Goal: Task Accomplishment & Management: Use online tool/utility

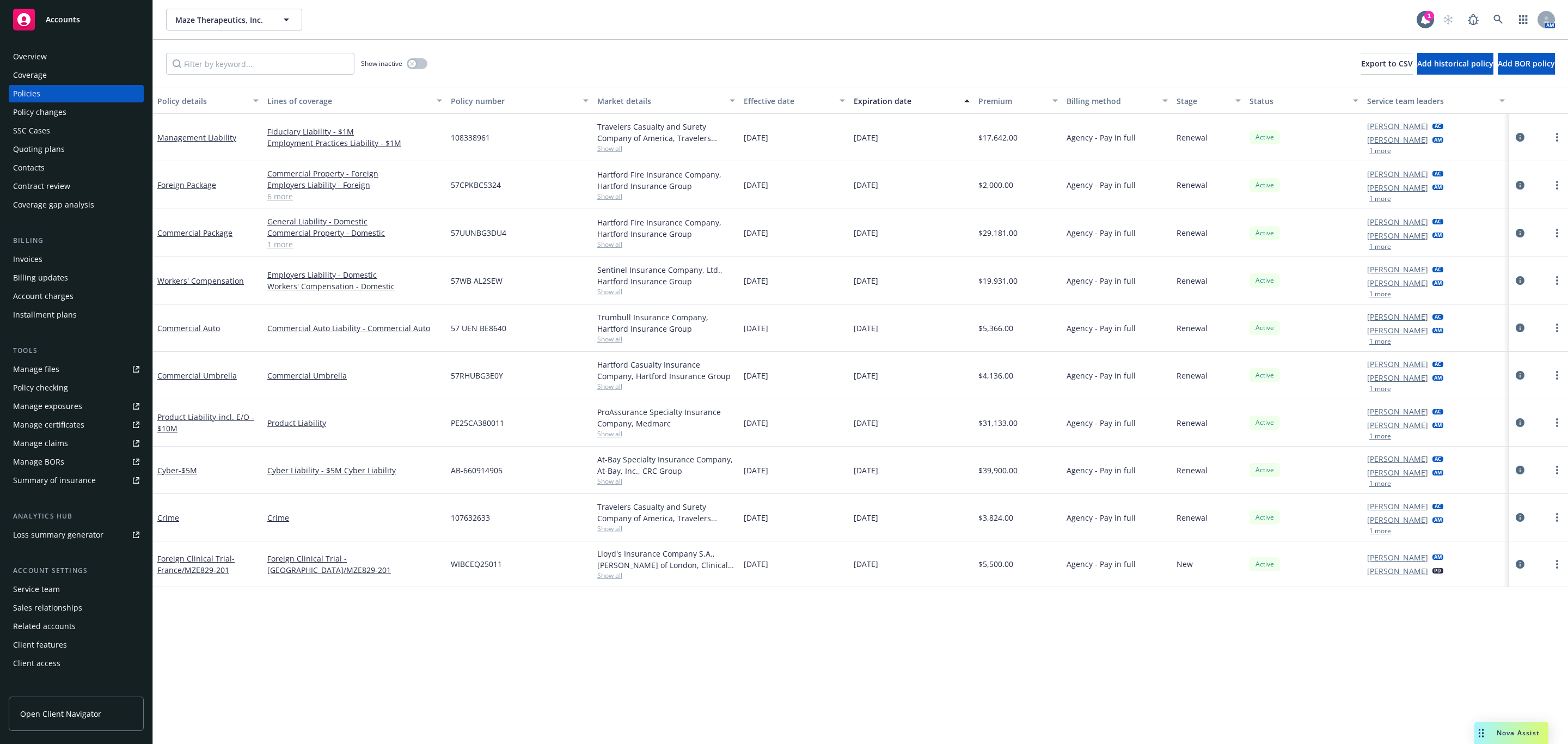
click at [39, 147] on div "Quoting plans" at bounding box center [39, 149] width 51 height 17
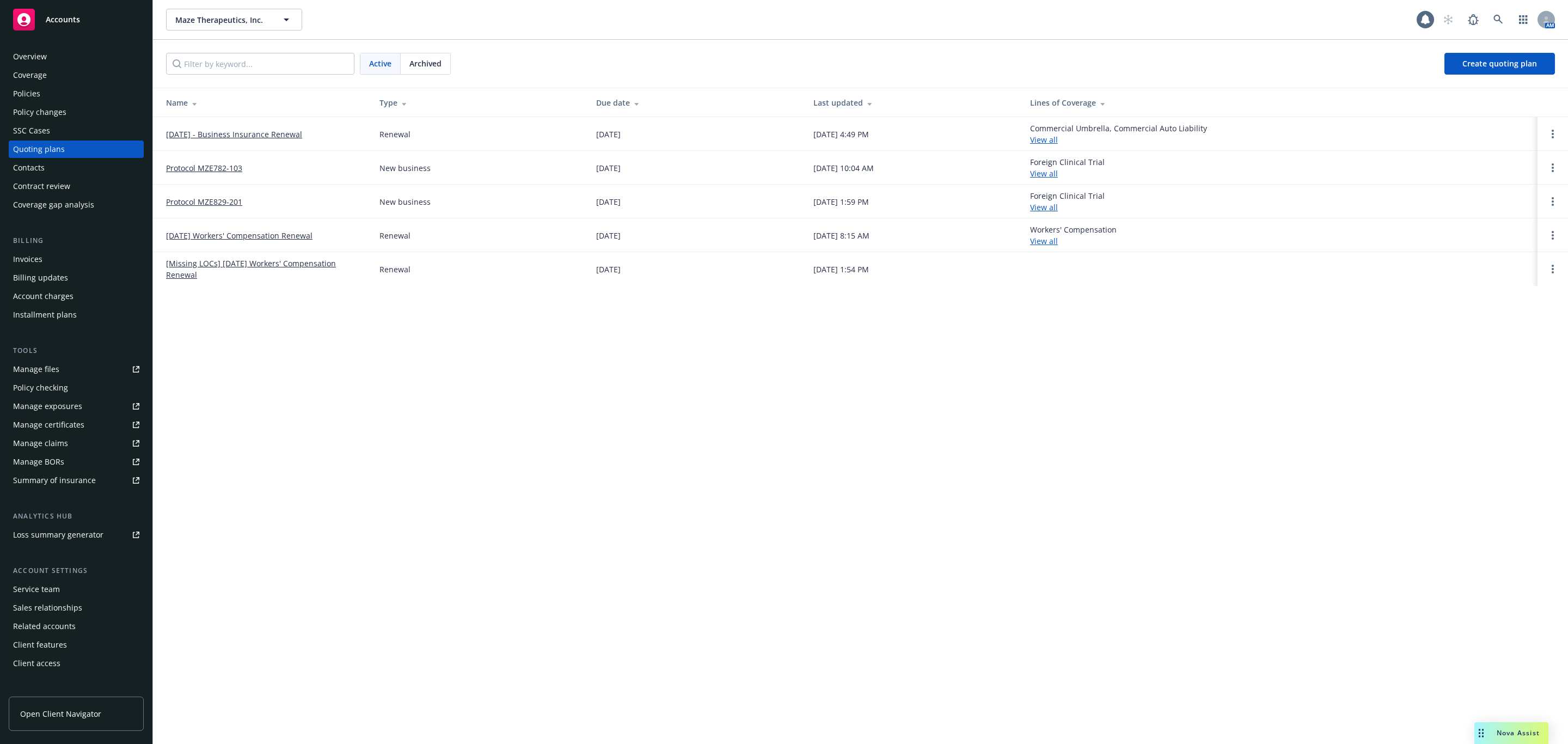
click at [260, 135] on link "[DATE] - Business Insurance Renewal" at bounding box center [234, 134] width 136 height 11
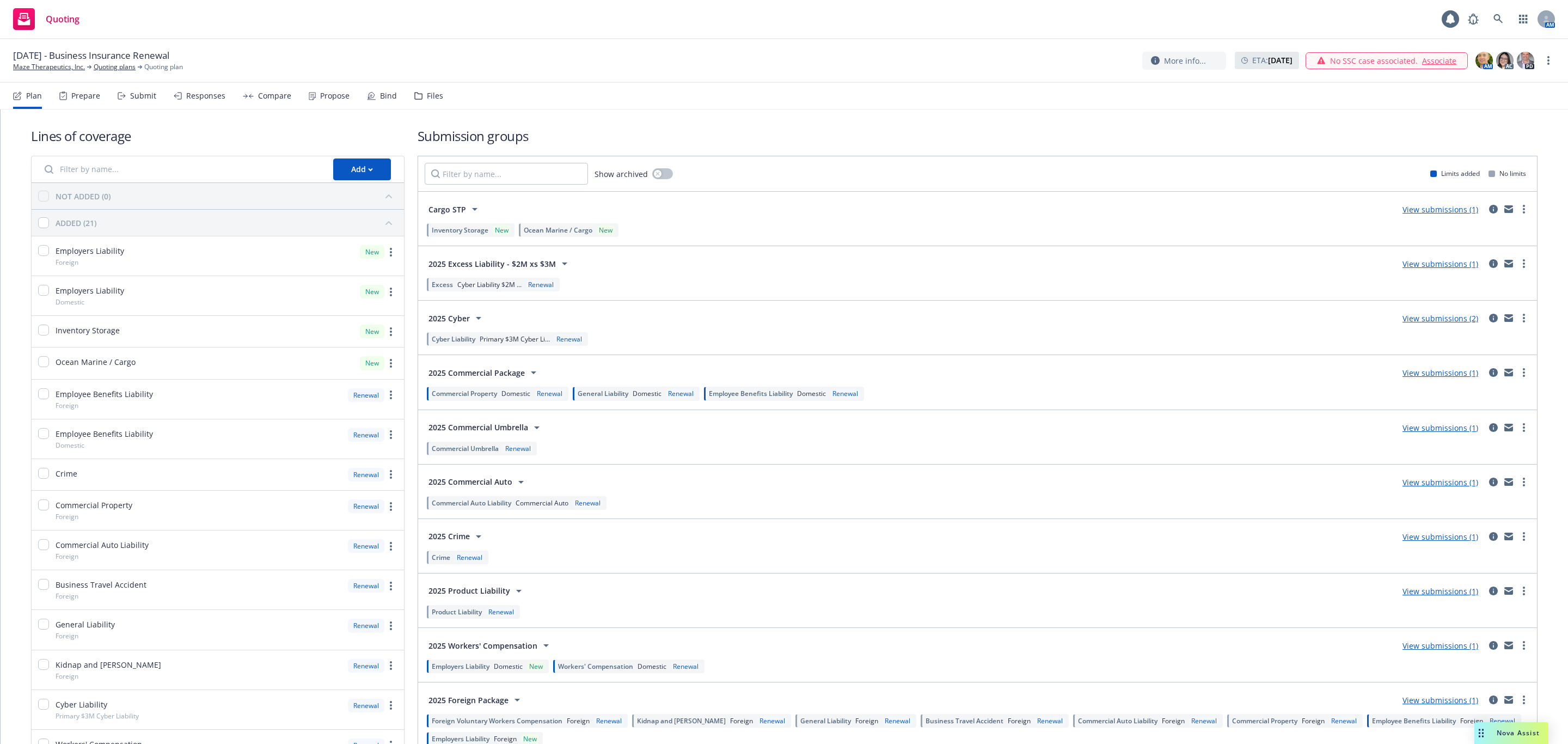
click at [385, 100] on div "Bind" at bounding box center [389, 95] width 17 height 9
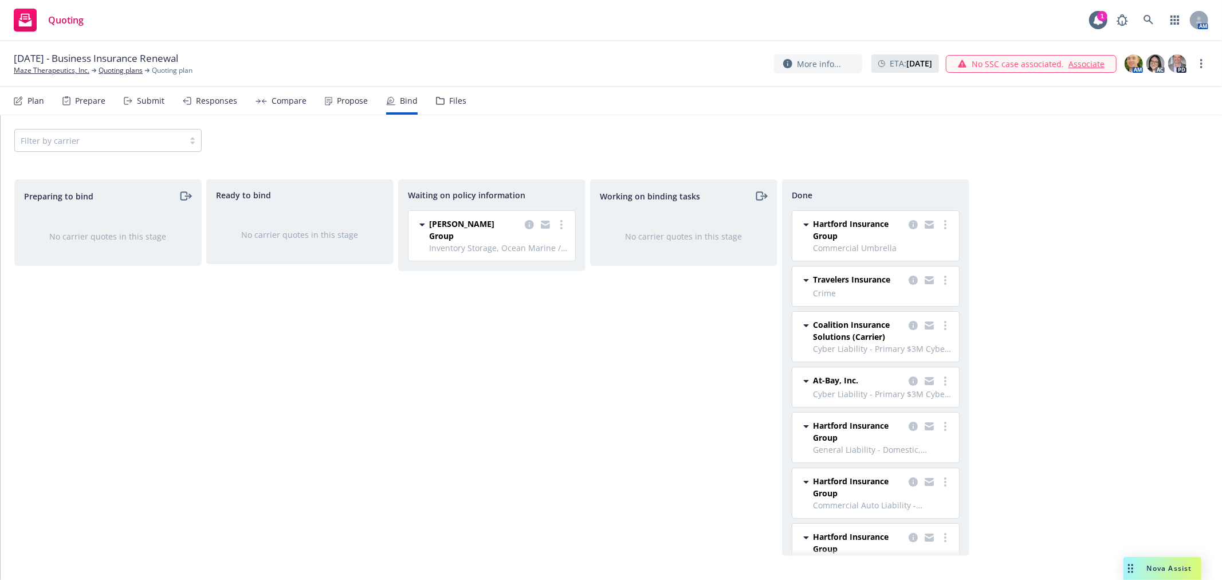
click at [1154, 562] on div "Nova Assist" at bounding box center [1163, 568] width 78 height 23
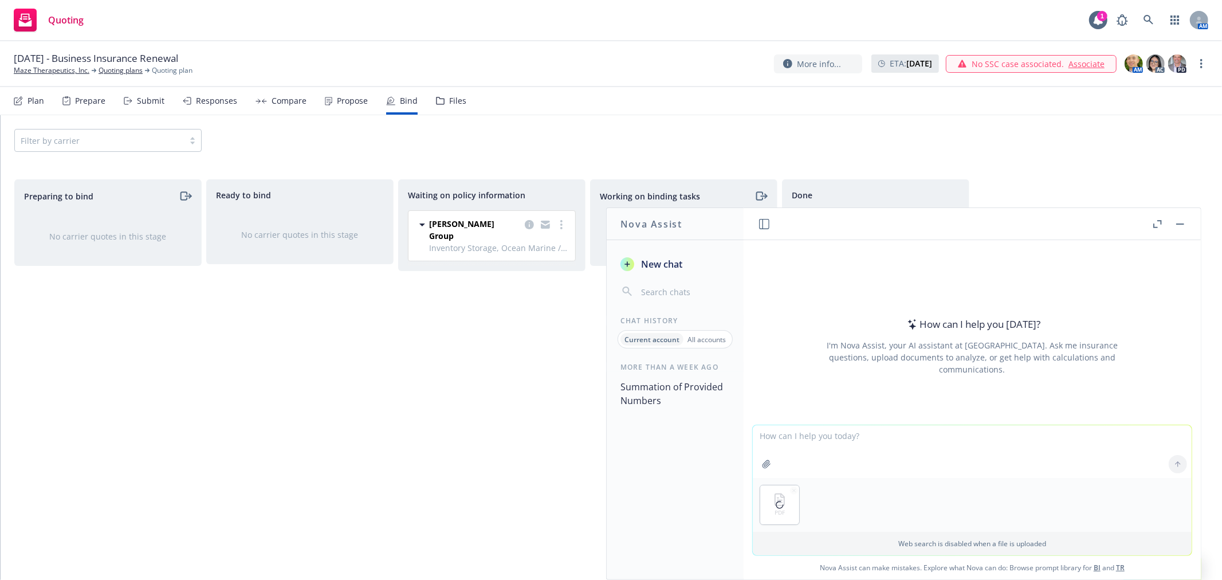
click at [813, 443] on textarea at bounding box center [972, 451] width 439 height 53
click at [1041, 436] on textarea "the client provided the attached document and the underwriter is asking for ann…" at bounding box center [972, 451] width 439 height 54
click at [1166, 433] on textarea "the client provided the attached document and the underwriter is asking for the…" at bounding box center [972, 451] width 439 height 54
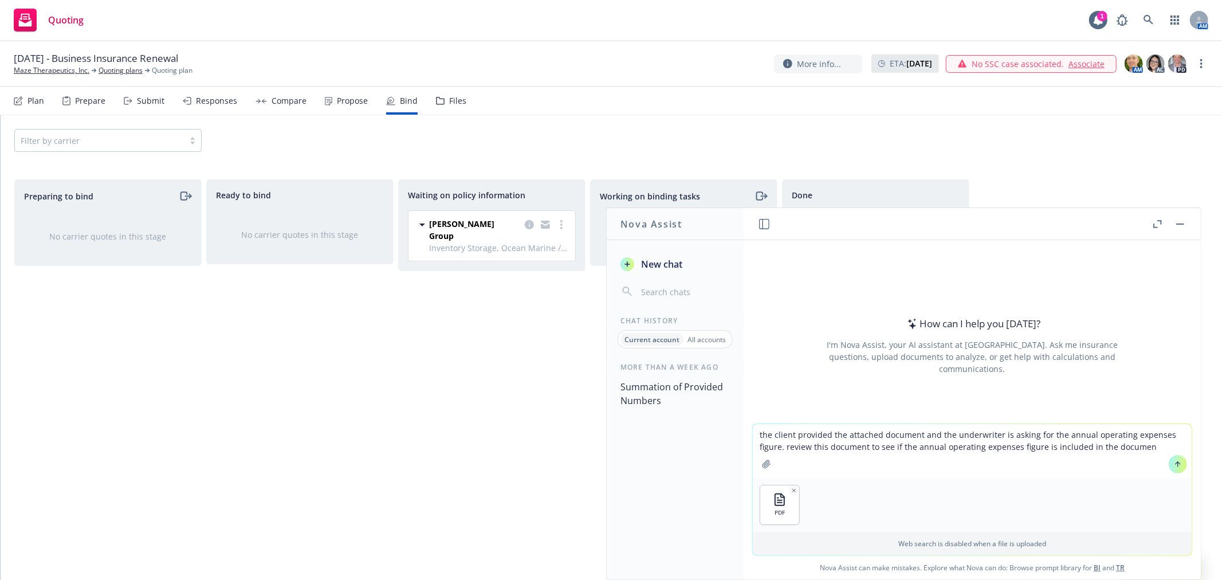
type textarea "the client provided the attached document and the underwriter is asking for the…"
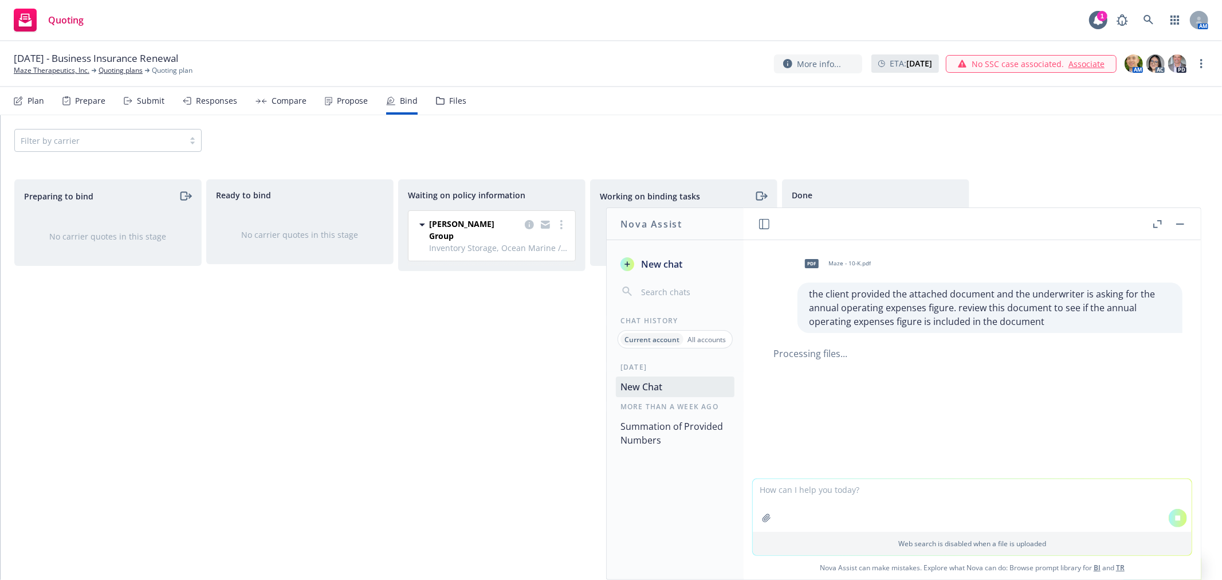
click at [913, 397] on div at bounding box center [972, 400] width 439 height 14
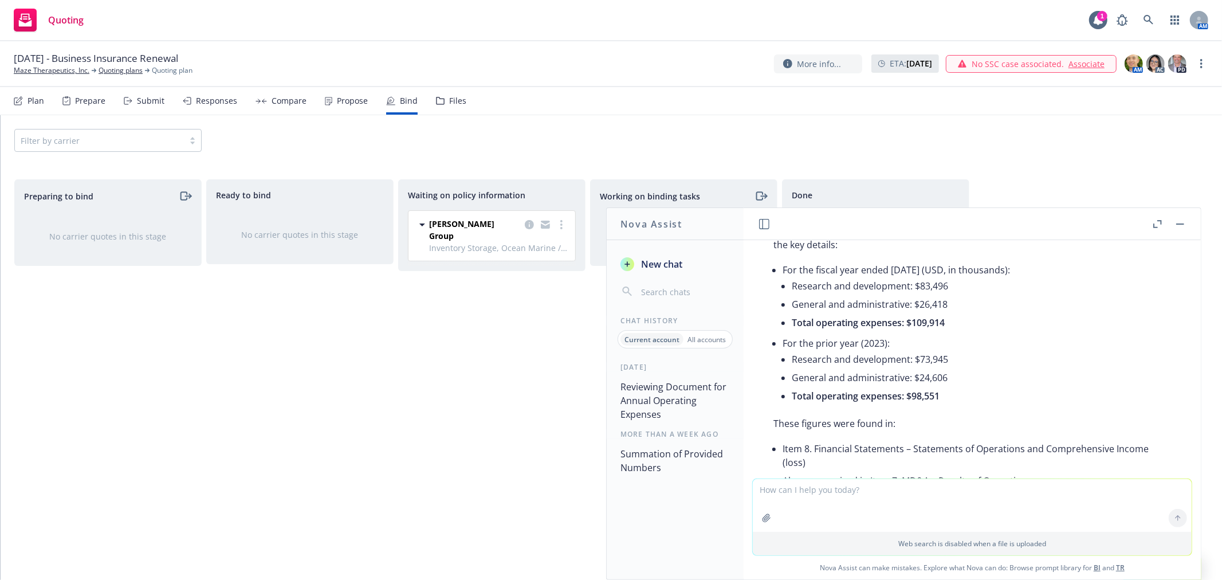
scroll to position [115, 0]
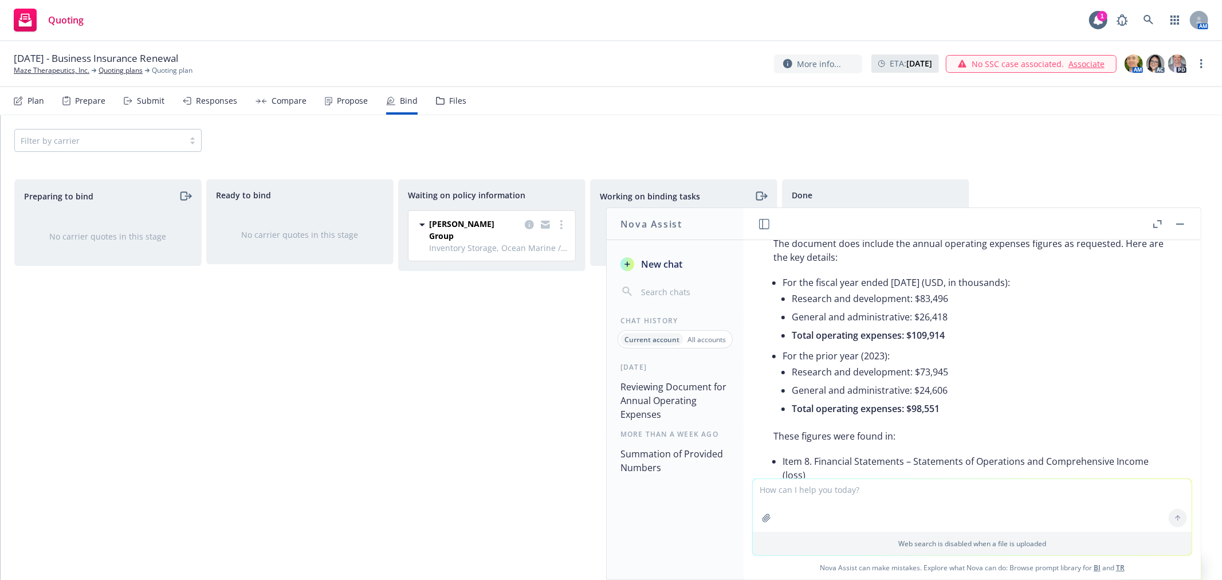
click at [1159, 225] on icon "button" at bounding box center [1158, 224] width 9 height 8
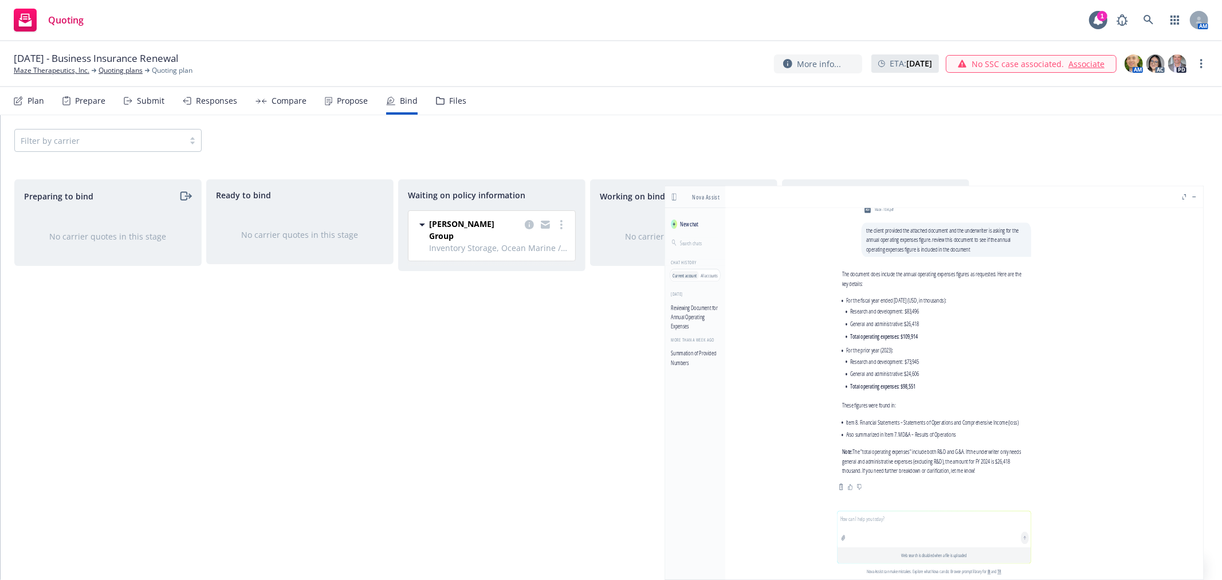
scroll to position [20, 0]
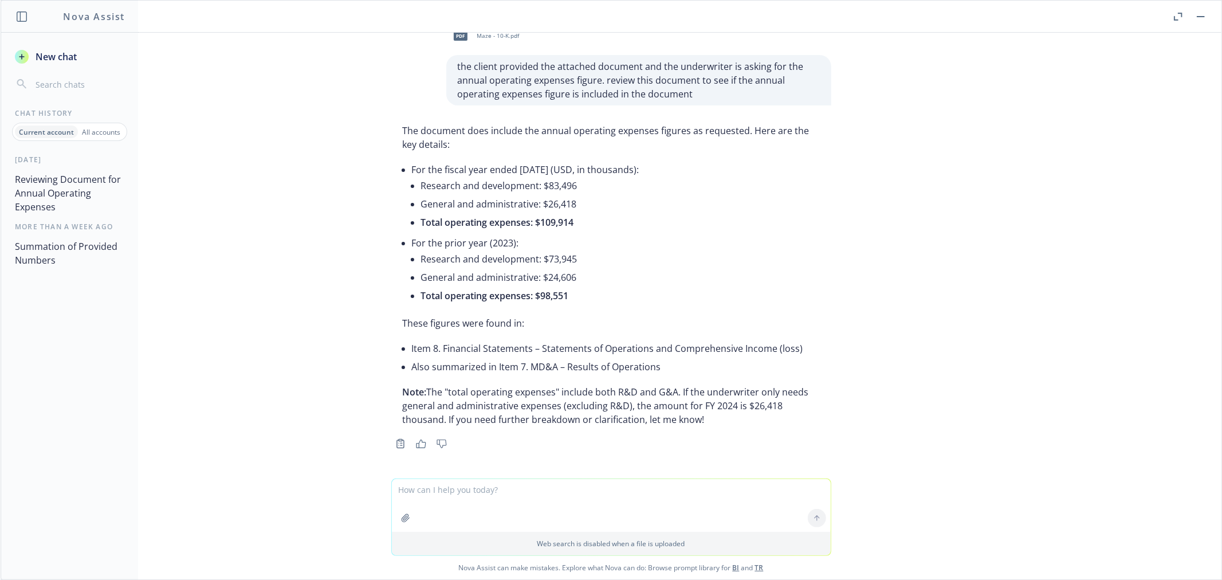
click at [170, 287] on div "pdf Maze - 10-K.pdf the client provided the attached document and the underwrit…" at bounding box center [611, 256] width 1221 height 446
